Goal: Transaction & Acquisition: Purchase product/service

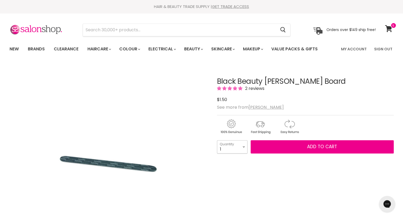
click at [245, 146] on select "1 2 3 4 5 6 7 8 9 10+" at bounding box center [232, 146] width 30 height 13
select select "4"
click at [217, 140] on select "1 2 3 4 5 6 7 8 9 10+" at bounding box center [232, 146] width 30 height 13
type input "4"
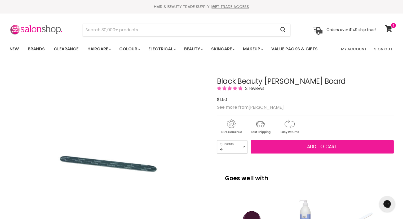
click at [274, 142] on button "Add to cart" at bounding box center [322, 146] width 143 height 13
click at [320, 145] on span "Add to cart" at bounding box center [322, 146] width 30 height 6
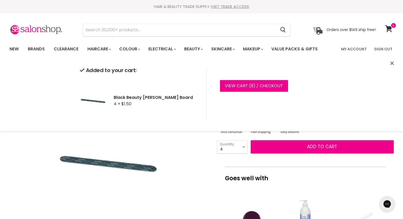
click at [392, 63] on icon "Close" at bounding box center [392, 63] width 3 height 3
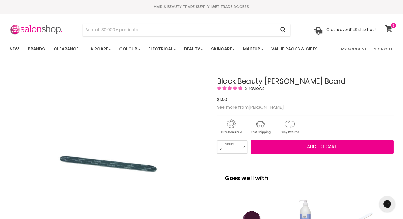
click at [389, 28] on icon at bounding box center [388, 28] width 7 height 7
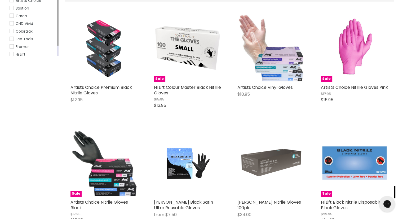
scroll to position [115, 0]
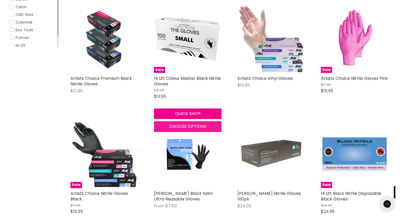
click at [184, 128] on span "Choose options" at bounding box center [187, 126] width 37 height 6
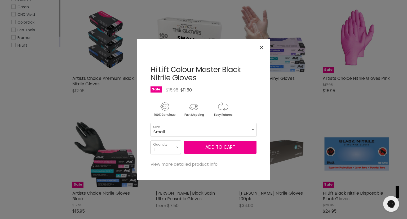
click at [176, 147] on select "1 2 3 4 5 6 7 8 9 10+" at bounding box center [166, 147] width 30 height 13
select select "2"
click at [151, 141] on select "1 2 3 4 5 6 7 8 9 10+" at bounding box center [166, 147] width 30 height 13
type input "2"
click at [223, 149] on span "Add to cart" at bounding box center [221, 147] width 30 height 6
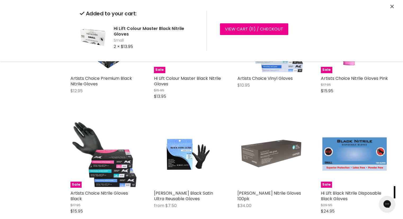
click at [392, 9] on button "Close" at bounding box center [392, 7] width 3 height 6
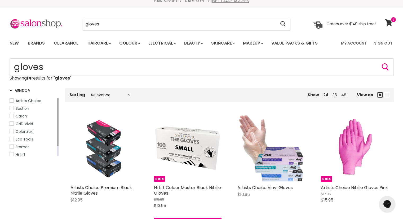
scroll to position [0, 0]
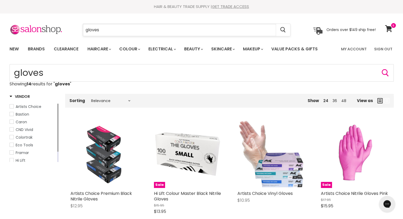
click at [225, 27] on input "gloves" at bounding box center [179, 30] width 193 height 12
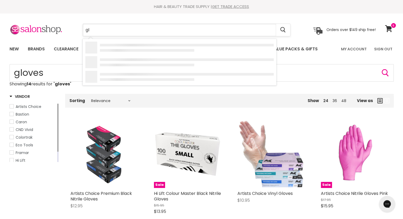
type input "g"
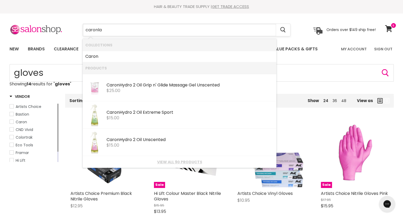
type input "caronlab"
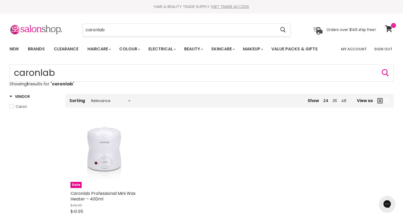
click at [110, 33] on input "caronlab" at bounding box center [179, 30] width 193 height 12
type input "c"
type input "aftercare wax"
click button "Cancel" at bounding box center [0, 0] width 0 height 0
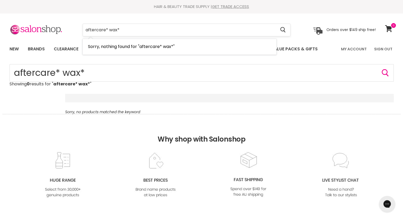
click at [133, 30] on input "aftercare* wax*" at bounding box center [179, 30] width 193 height 12
type input "a"
type input "wax after"
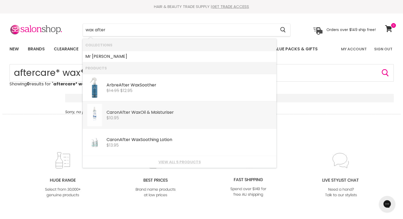
click at [128, 114] on b "After" at bounding box center [125, 112] width 11 height 6
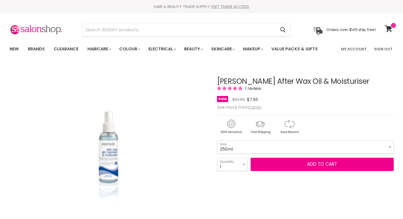
select select "250ml"
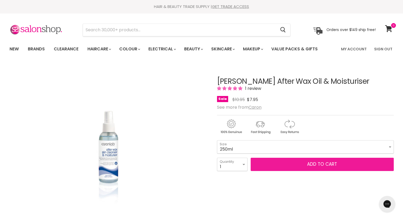
click at [326, 168] on button "Add to cart" at bounding box center [322, 164] width 143 height 13
click at [316, 162] on span "Add to cart" at bounding box center [322, 164] width 30 height 6
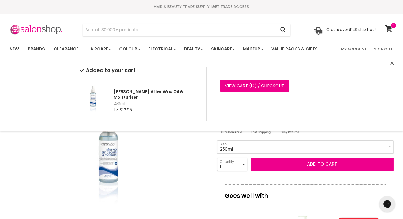
click at [393, 63] on icon "Close" at bounding box center [392, 63] width 3 height 3
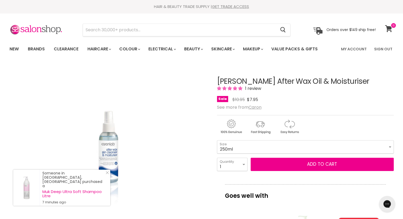
click at [389, 30] on icon at bounding box center [388, 28] width 7 height 7
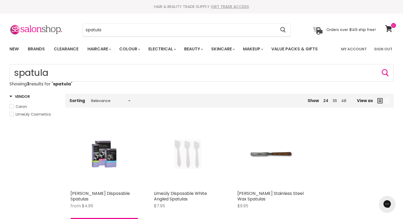
click at [101, 160] on img "Main content" at bounding box center [104, 154] width 45 height 68
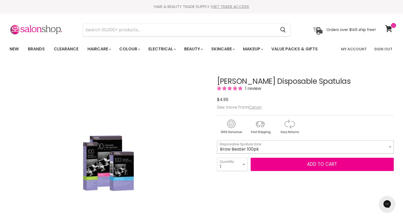
click at [390, 146] on select "Brow Beater 100pk Brow Beater 500pk Small (Icy Pole) 100pk Small (Icy Pole) 500…" at bounding box center [305, 146] width 177 height 13
click at [217, 140] on select "Brow Beater 100pk Brow Beater 500pk Small (Icy Pole) 100pk Small (Icy Pole) 500…" at bounding box center [305, 146] width 177 height 13
click at [389, 145] on select "Brow Beater 100pk Brow Beater 500pk Small (Icy Pole) 100pk Small (Icy Pole) 500…" at bounding box center [305, 146] width 177 height 13
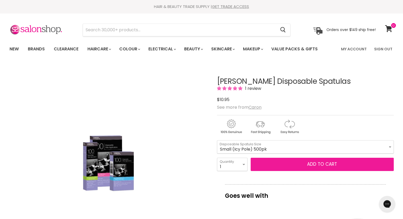
click at [335, 162] on button "Add to cart" at bounding box center [322, 164] width 143 height 13
click at [322, 163] on button "Add to cart" at bounding box center [322, 164] width 143 height 13
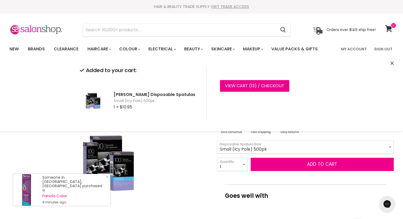
click at [390, 146] on select "Brow Beater 100pk Brow Beater 500pk Small (Icy Pole) 100pk Small (Icy Pole) 500…" at bounding box center [305, 146] width 177 height 13
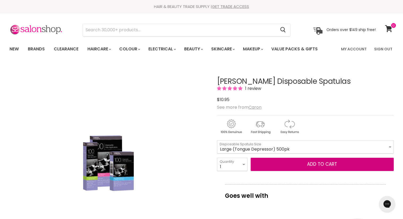
click at [217, 140] on select "Brow Beater 100pk Brow Beater 500pk Small (Icy Pole) 100pk Small (Icy Pole) 500…" at bounding box center [305, 146] width 177 height 13
select select "Large (Tongue Depressor) 500pk"
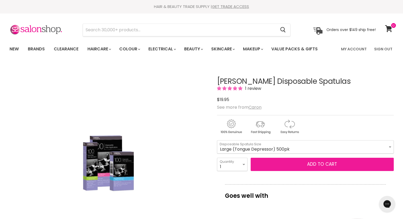
click at [322, 162] on button "Add to cart" at bounding box center [322, 164] width 143 height 13
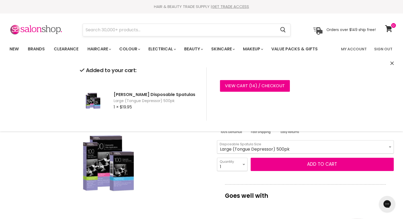
click at [237, 32] on input "Search" at bounding box center [179, 30] width 193 height 12
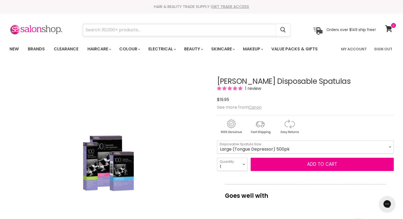
click at [223, 30] on input "Search" at bounding box center [179, 30] width 193 height 12
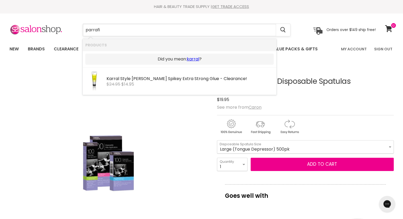
type input "parrafin"
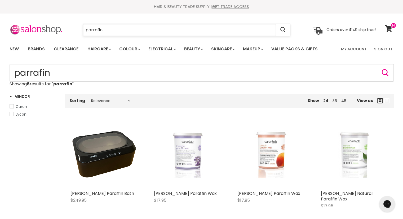
click at [154, 33] on input "parrafin" at bounding box center [179, 30] width 193 height 12
type input "p"
type input "d"
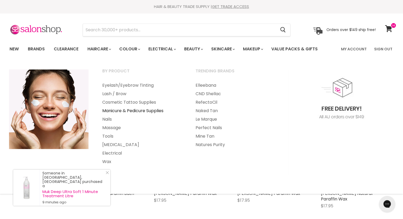
click at [139, 110] on link "Manicure & Pedicure Supplies" at bounding box center [142, 111] width 92 height 8
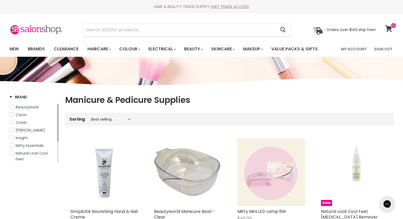
click at [388, 30] on icon at bounding box center [388, 28] width 7 height 7
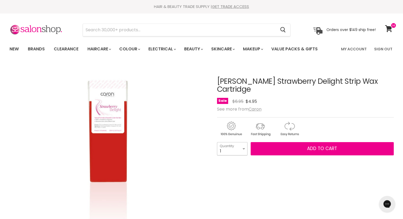
click at [243, 142] on select "1 2 3 4 5 6 7 8 9 10+" at bounding box center [232, 148] width 30 height 13
select select "9"
click at [217, 142] on select "1 2 3 4 5 6 7 8 9 10+" at bounding box center [232, 148] width 30 height 13
type input "9"
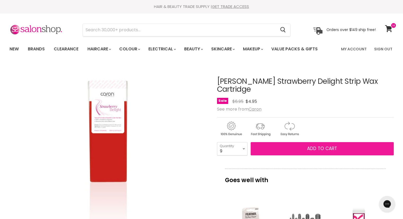
click at [323, 145] on span "Add to cart" at bounding box center [322, 148] width 30 height 6
click at [320, 145] on span "Add to cart" at bounding box center [322, 148] width 30 height 6
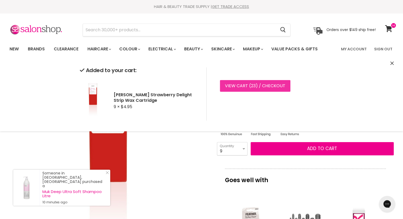
click at [246, 85] on link "View cart ( 23 ) / Checkout" at bounding box center [255, 86] width 71 height 12
